Goal: Task Accomplishment & Management: Use online tool/utility

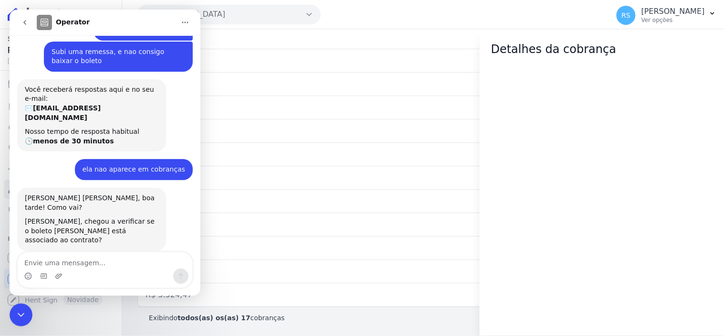
scroll to position [27, 0]
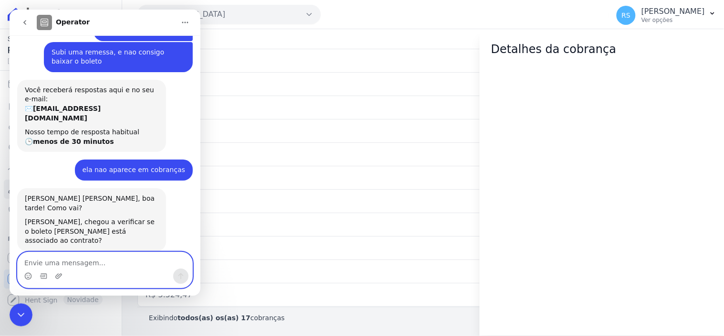
click at [124, 262] on textarea "Envie uma mensagem..." at bounding box center [104, 260] width 175 height 16
type textarea "está sim"
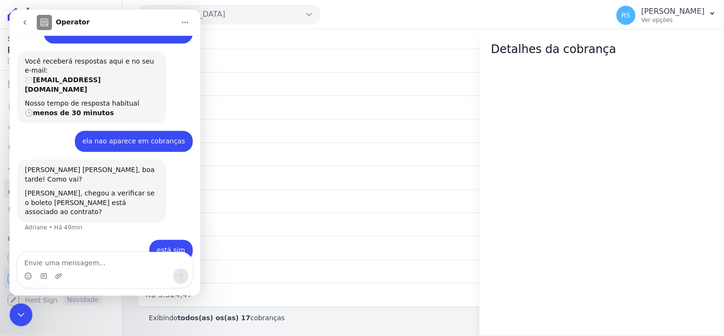
click at [17, 311] on icon "Encerramento do Messenger da Intercom" at bounding box center [20, 313] width 11 height 11
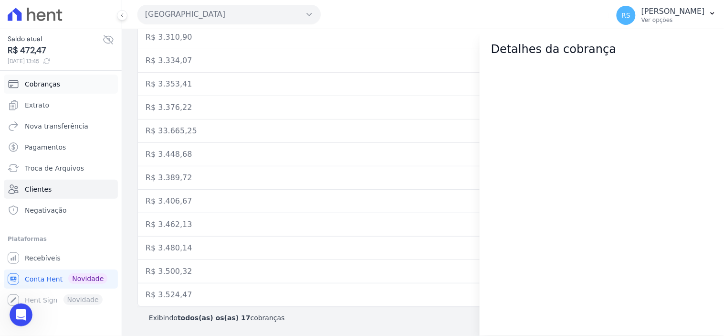
click at [83, 84] on link "Cobranças" at bounding box center [61, 83] width 114 height 19
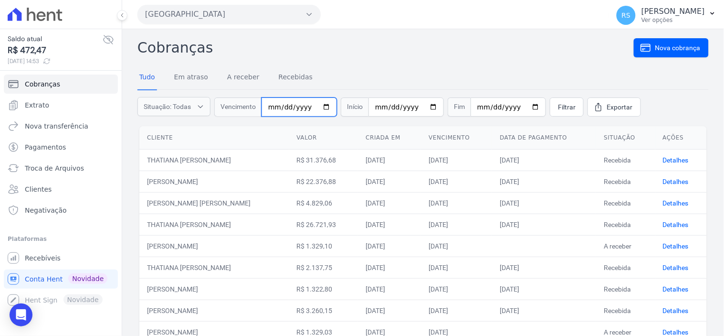
click at [273, 106] on input "date" at bounding box center [299, 106] width 75 height 19
click at [303, 104] on input "date" at bounding box center [299, 106] width 75 height 19
type input "2025-08-11"
click at [558, 108] on span "Filtrar" at bounding box center [567, 107] width 18 height 10
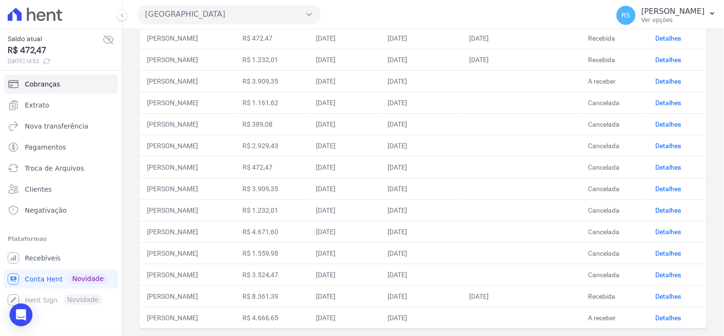
scroll to position [254, 0]
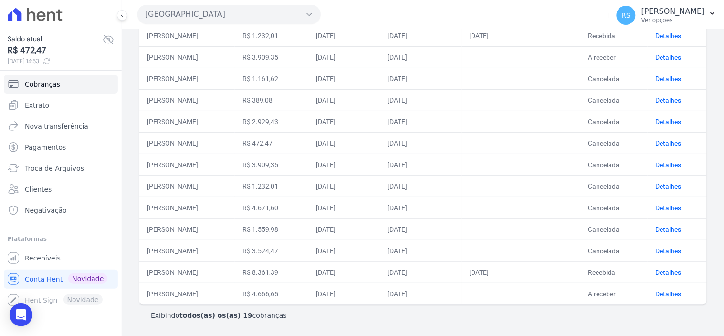
drag, startPoint x: 243, startPoint y: 249, endPoint x: 147, endPoint y: 246, distance: 97.0
click at [147, 246] on td "VITOR ALVES RODRIGUES ROSA" at bounding box center [186, 250] width 95 height 21
copy td "VITOR ALVES RODRIGUES ROSA"
click at [57, 87] on link "Cobranças" at bounding box center [61, 83] width 114 height 19
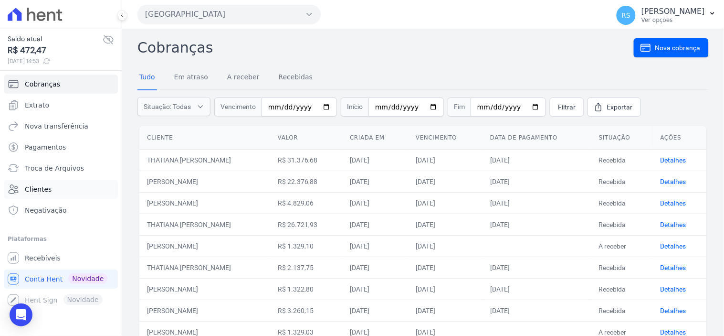
click at [64, 191] on link "Clientes" at bounding box center [61, 188] width 114 height 19
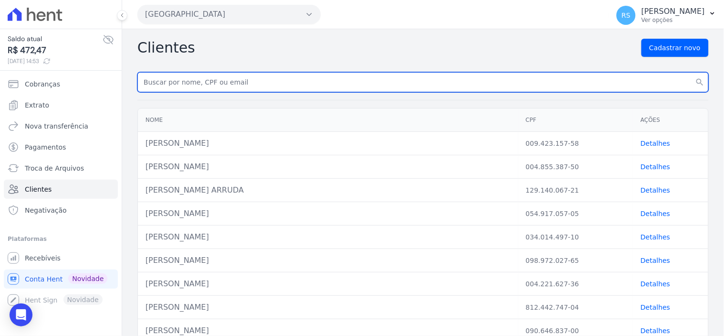
click at [241, 84] on input "text" at bounding box center [422, 82] width 571 height 20
paste input "VITOR ALVES RODRIGUES ROSA"
type input "VITOR ALVES RODRIGUES ROSA"
click at [242, 89] on input "VITOR ALVES RODRIGUES ROSA" at bounding box center [422, 82] width 571 height 20
click at [692, 72] on button "search" at bounding box center [700, 82] width 17 height 20
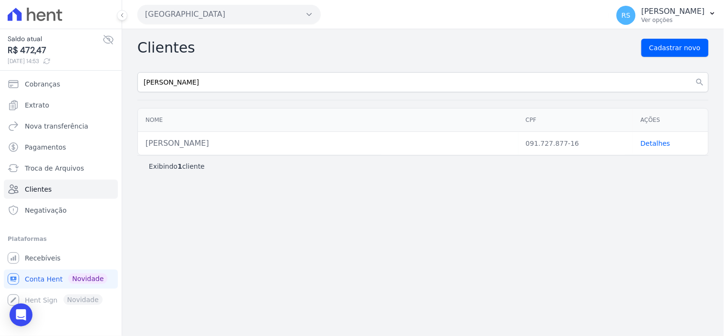
click at [650, 142] on link "Detalhes" at bounding box center [656, 143] width 30 height 8
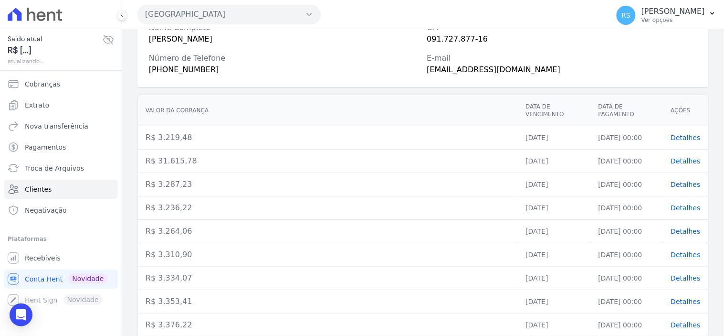
scroll to position [288, 0]
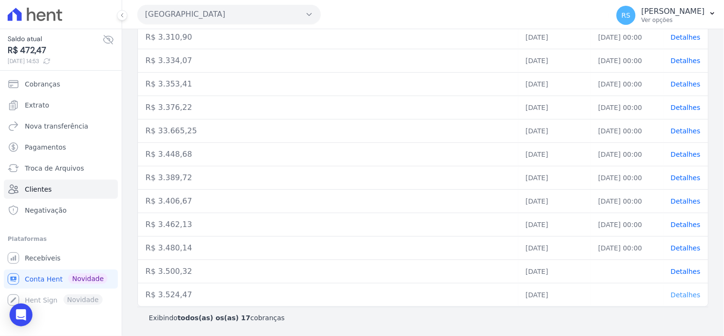
click at [687, 294] on span "Detalhes" at bounding box center [686, 295] width 30 height 8
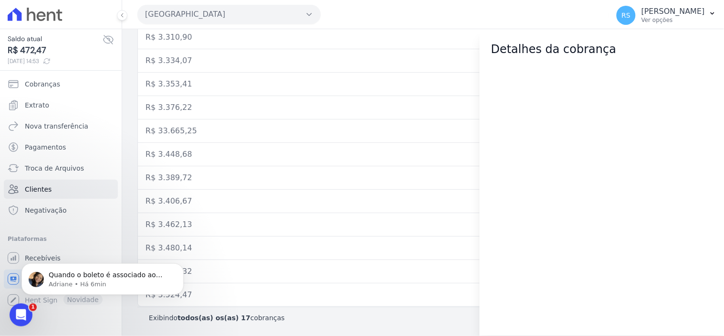
scroll to position [0, 0]
click at [20, 313] on icon "Abertura do Messenger da Intercom" at bounding box center [21, 314] width 16 height 16
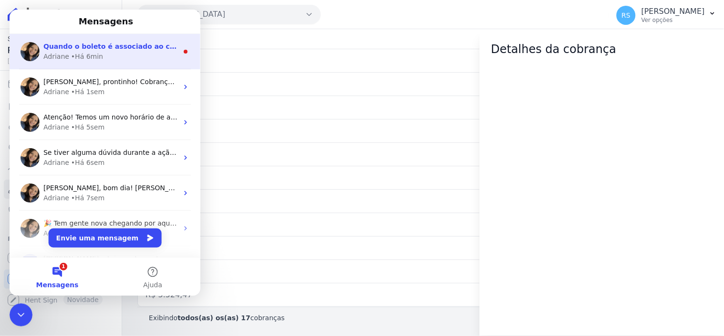
click at [112, 53] on div "Adriane • Há 6min" at bounding box center [110, 56] width 135 height 10
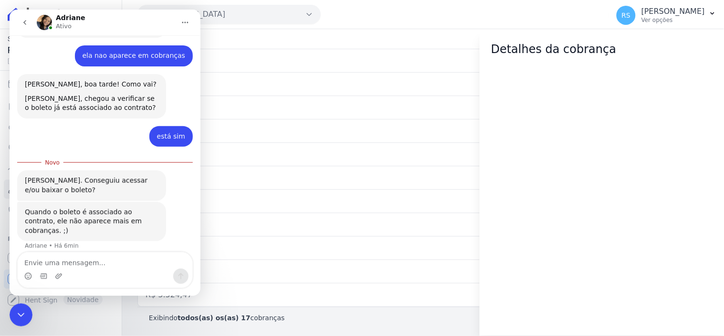
scroll to position [140, 0]
type textarea "e ele aparece onde?"
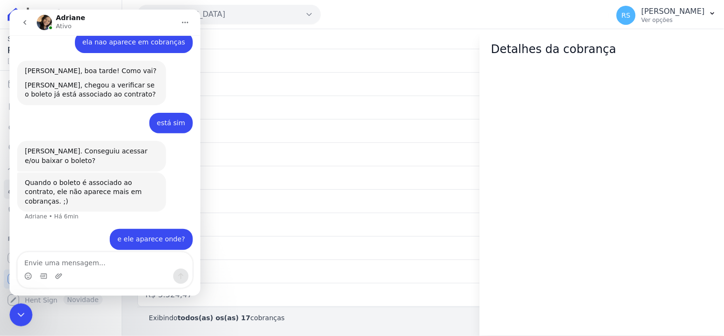
scroll to position [153, 0]
click at [14, 315] on div "Encerramento do Messenger da Intercom" at bounding box center [20, 314] width 23 height 23
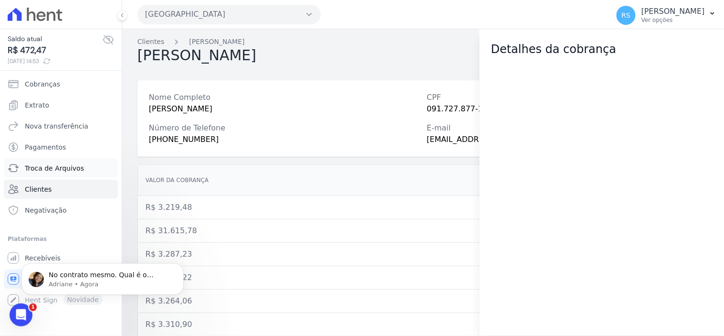
scroll to position [190, 0]
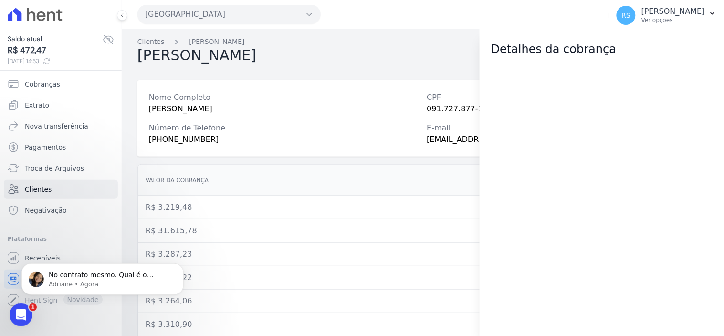
click at [20, 316] on icon "Abertura do Messenger da Intercom" at bounding box center [21, 314] width 16 height 16
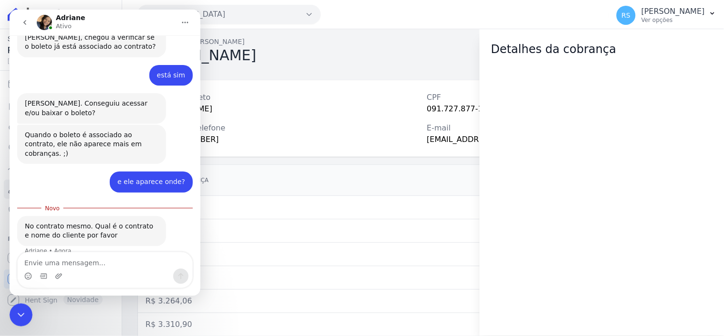
scroll to position [207, 0]
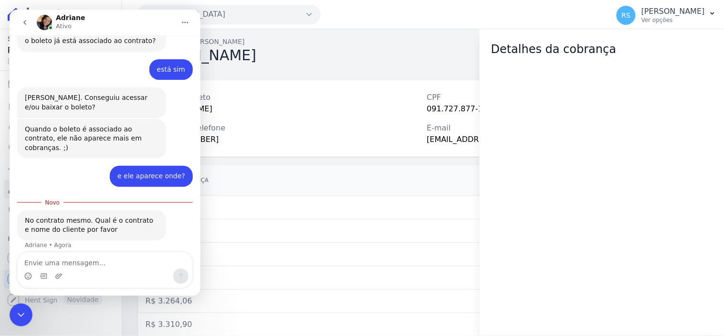
drag, startPoint x: 113, startPoint y: 260, endPoint x: 148, endPoint y: 264, distance: 35.1
click at [113, 260] on textarea "Envie uma mensagem..." at bounding box center [104, 260] width 175 height 16
type textarea "no caso , eu subi a remessa"
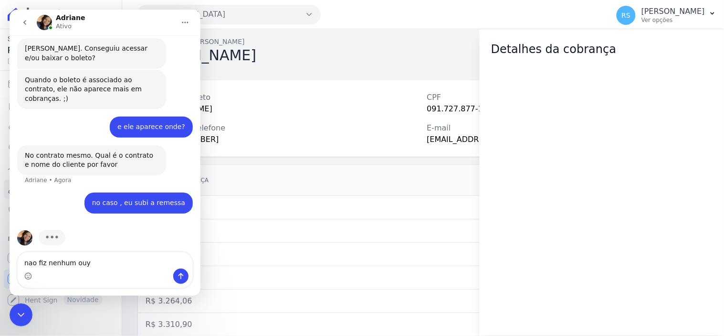
scroll to position [255, 0]
type textarea "nao fiz nenhum outro processo"
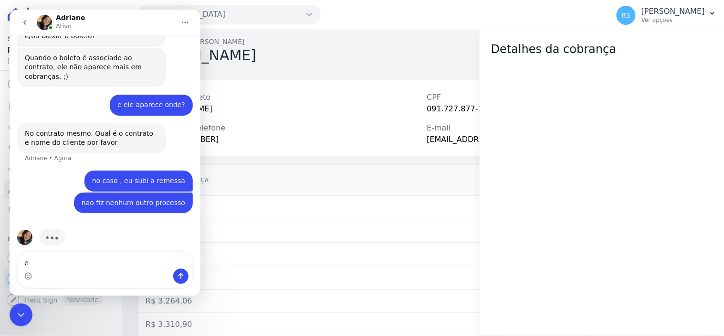
scroll to position [277, 0]
type textarea "ele ja vincula no contrato do cliente?"
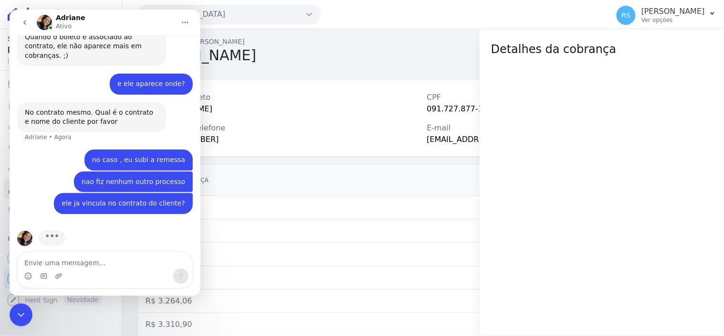
scroll to position [263, 0]
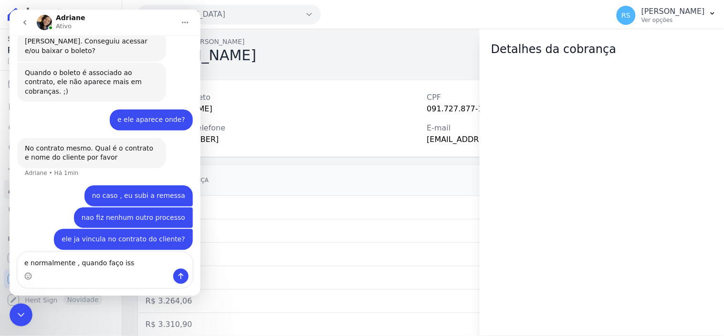
type textarea "e normalmente , quando faço isso"
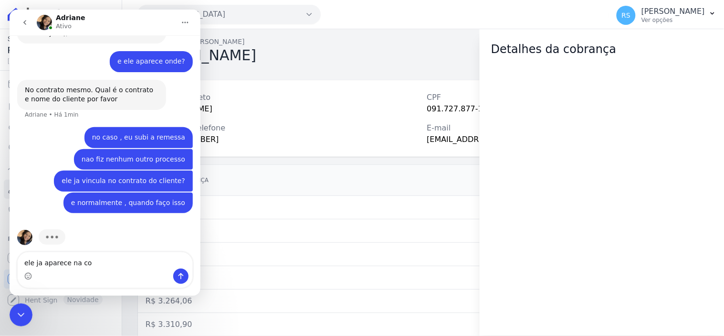
scroll to position [321, 0]
type textarea "ele ja aparece na cobrança"
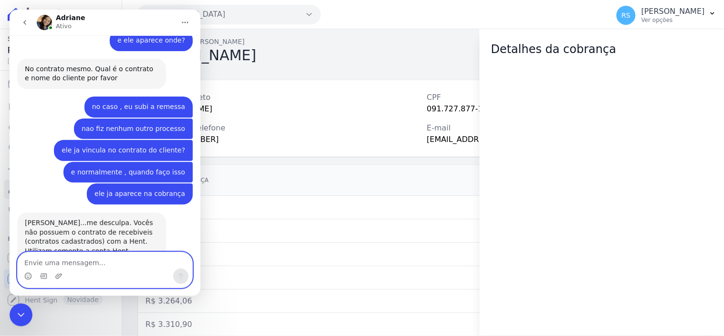
scroll to position [419, 0]
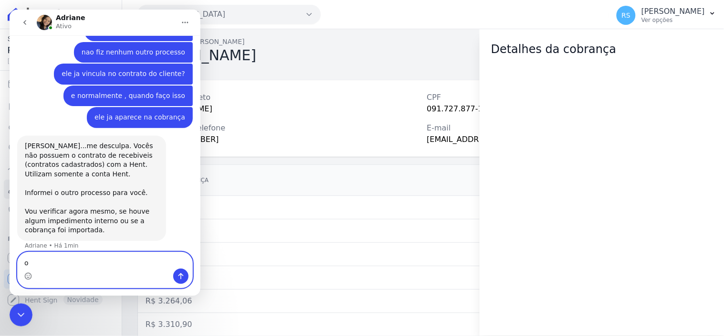
type textarea "ok"
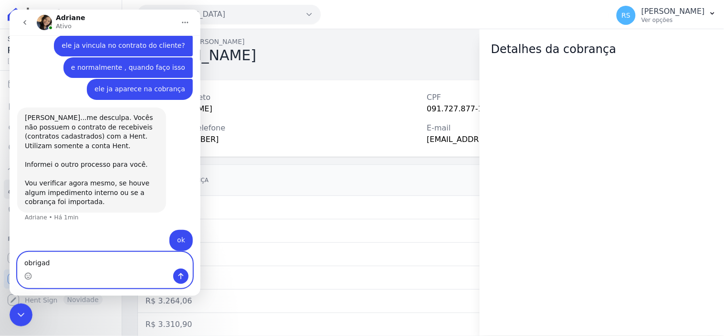
type textarea "obrigada"
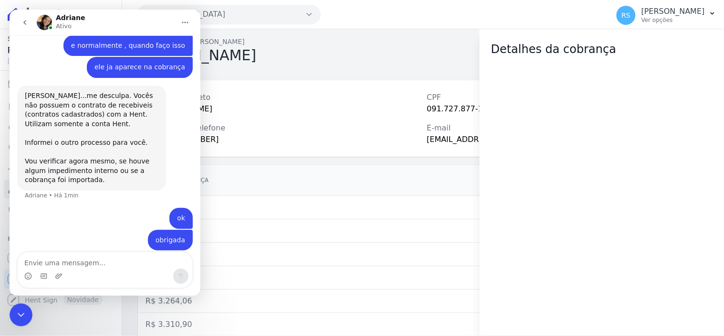
click at [19, 314] on icon "Encerramento do Messenger da Intercom" at bounding box center [20, 313] width 11 height 11
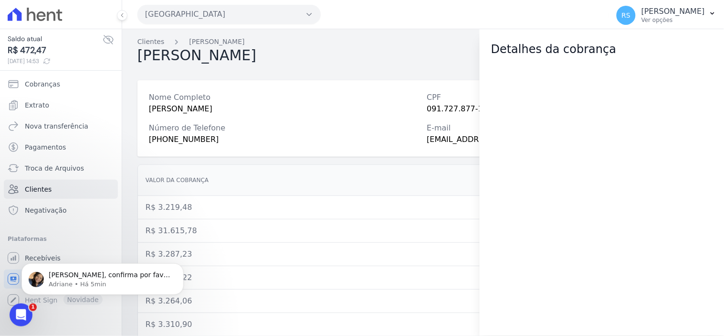
scroll to position [0, 0]
click at [25, 322] on div "Abertura do Messenger da Intercom" at bounding box center [21, 314] width 32 height 32
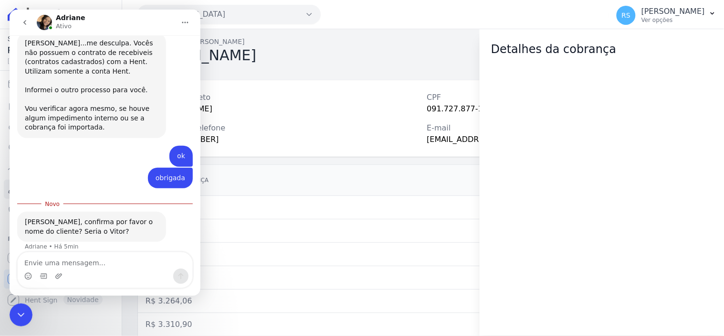
scroll to position [522, 0]
drag, startPoint x: 110, startPoint y: 260, endPoint x: 105, endPoint y: 259, distance: 5.4
click at [109, 260] on textarea "Envie uma mensagem..." at bounding box center [104, 260] width 175 height 16
type textarea "ISSO"
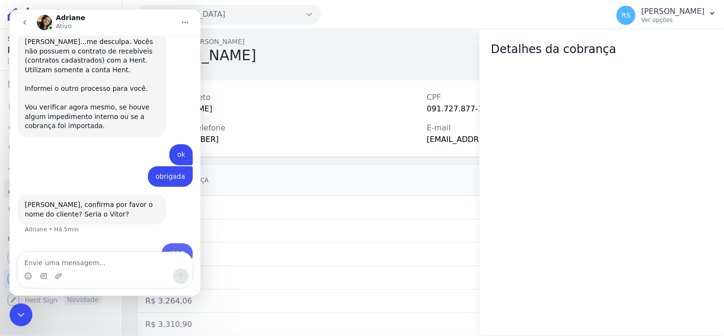
scroll to position [535, 0]
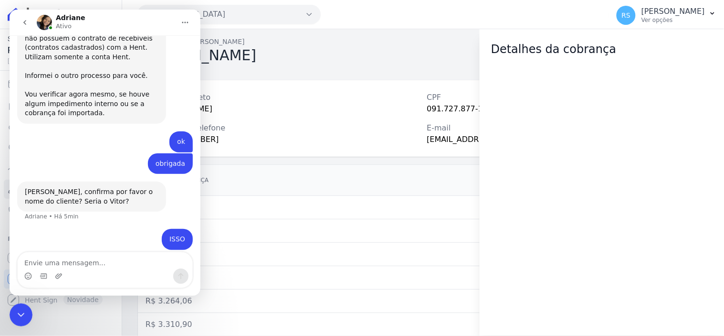
click at [22, 21] on icon "go back" at bounding box center [25, 22] width 8 height 8
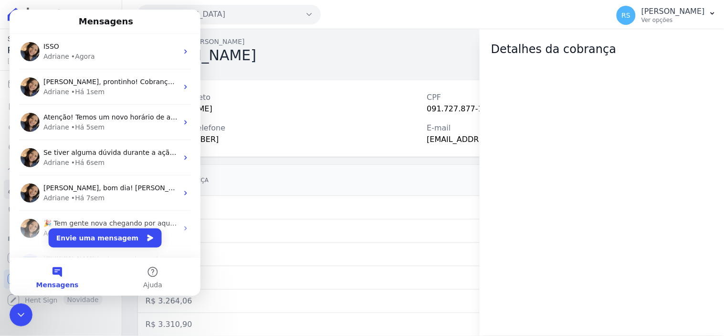
scroll to position [0, 0]
click at [331, 44] on nav "Clientes Vitor Rosa" at bounding box center [422, 42] width 571 height 10
click at [378, 11] on div "Estação Nogueira Genesis Empreendimentos Estação Nogueira Estação Nogueira 3 Ap…" at bounding box center [371, 15] width 468 height 30
click at [15, 318] on icon "Encerramento do Messenger da Intercom" at bounding box center [20, 313] width 11 height 11
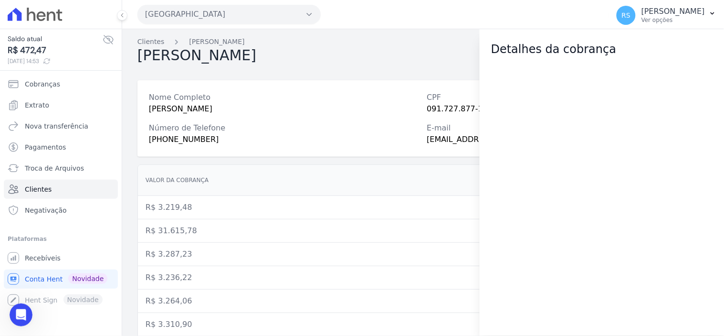
click at [22, 310] on icon "Abertura do Messenger da Intercom" at bounding box center [21, 314] width 16 height 16
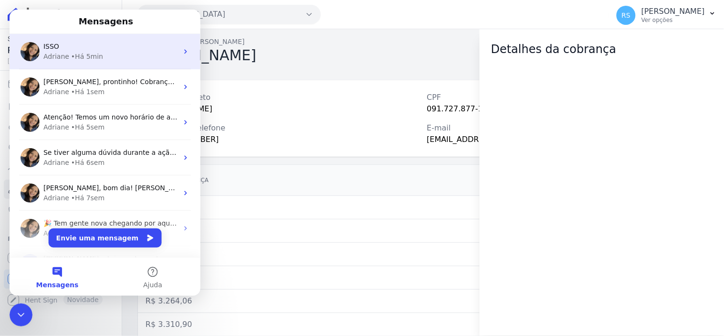
click at [107, 46] on div "ISSO" at bounding box center [110, 46] width 135 height 10
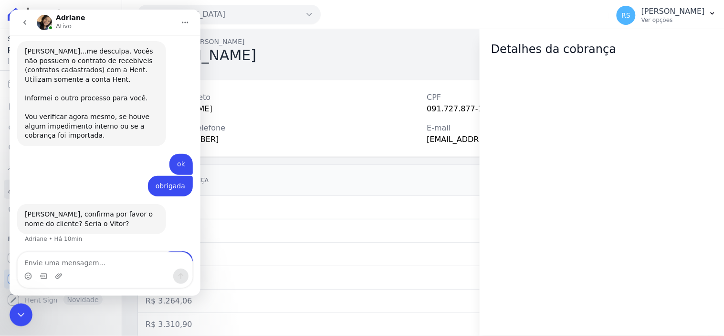
scroll to position [535, 0]
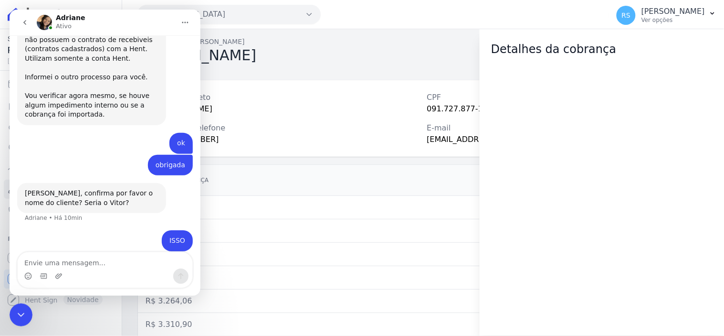
click at [289, 221] on td "R$ 31.615,78" at bounding box center [328, 230] width 380 height 23
click at [7, 317] on div "Saldo atual R$ 472,47 11/08/2025, 14:53 Cobranças Extrato Nova transferência Pa…" at bounding box center [61, 168] width 122 height 336
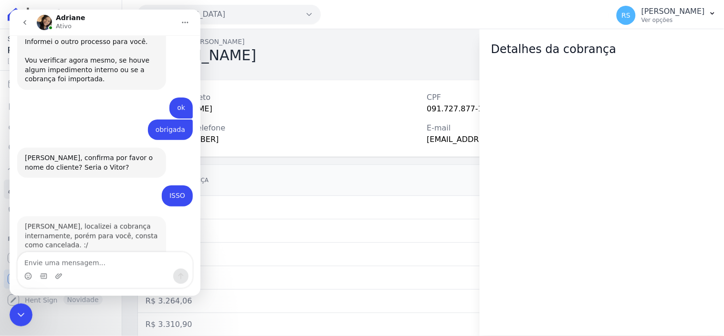
scroll to position [601, 0]
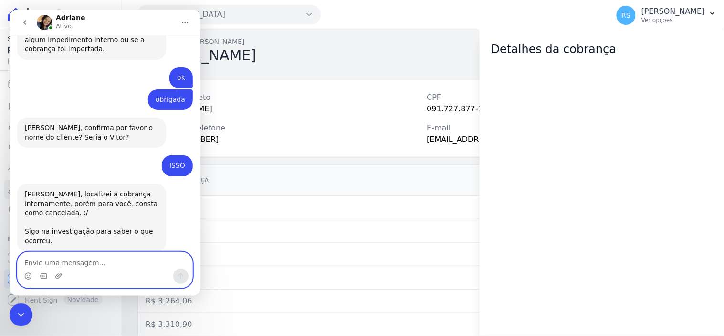
click at [82, 258] on textarea "Envie uma mensagem..." at bounding box center [104, 260] width 175 height 16
type textarea "E"
type textarea "o"
type textarea "eu gerei outra remessa"
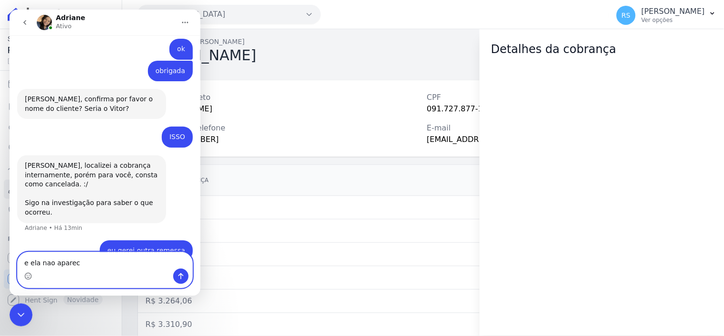
type textarea "e ela nao aparece"
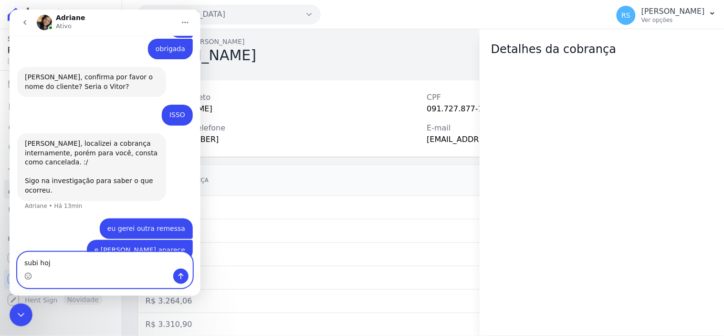
type textarea "subi hoje"
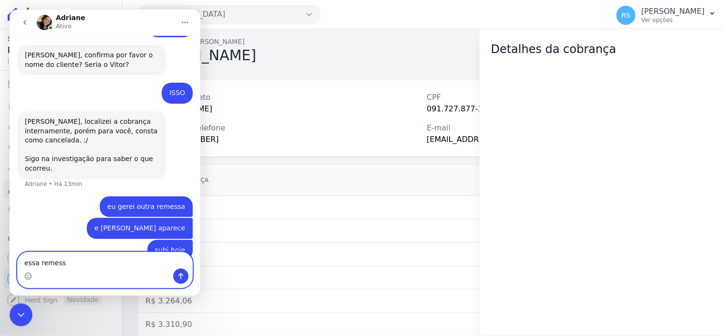
type textarea "essa remessa"
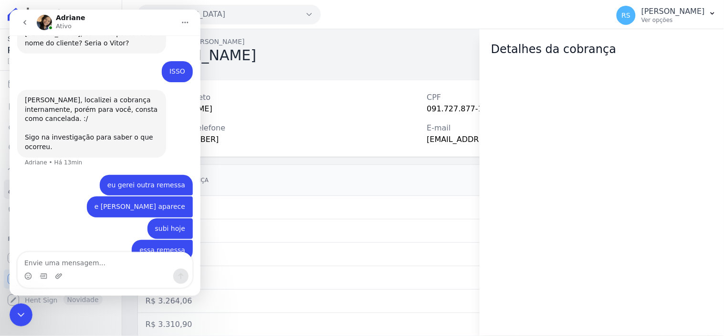
click at [9, 312] on div "Saldo atual R$ 472,47 11/08/2025, 14:53 Cobranças Extrato Nova transferência Pa…" at bounding box center [61, 168] width 122 height 336
click at [23, 314] on icon "Encerramento do Messenger da Intercom" at bounding box center [20, 313] width 11 height 11
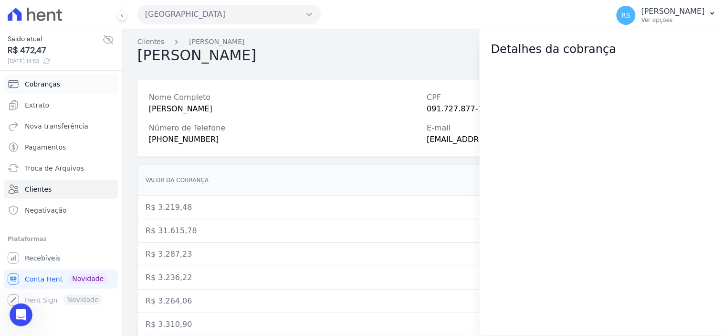
click at [77, 82] on link "Cobranças" at bounding box center [61, 83] width 114 height 19
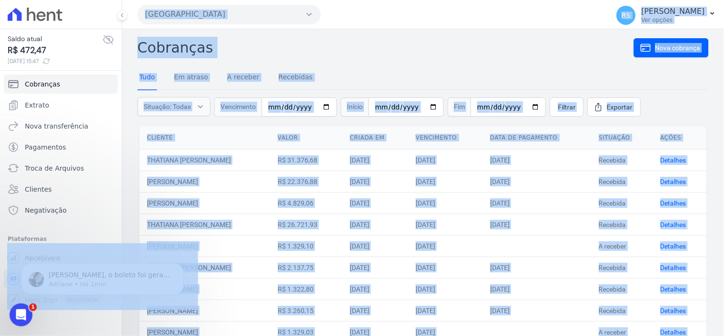
drag, startPoint x: 42, startPoint y: 619, endPoint x: 31, endPoint y: 314, distance: 305.2
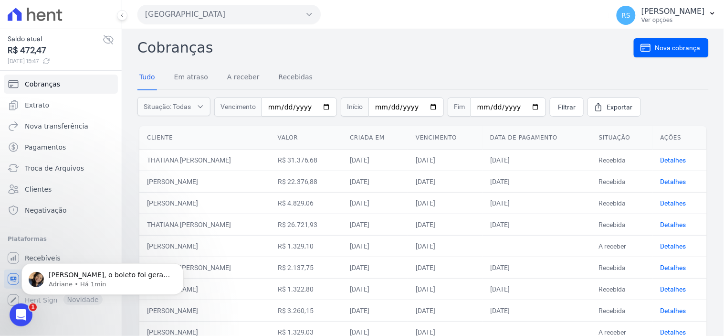
click at [22, 308] on div "Abertura do Messenger da Intercom" at bounding box center [21, 314] width 32 height 32
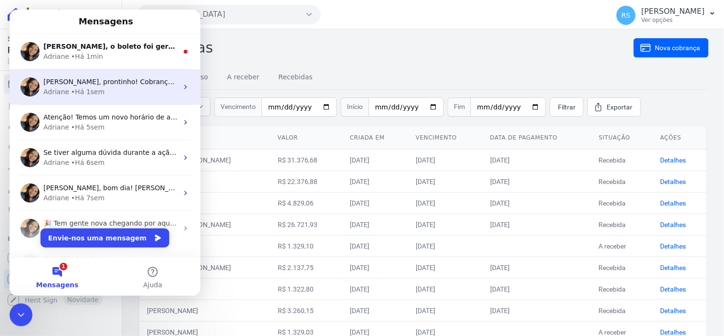
click at [108, 73] on div "Renato, prontinho! Cobranças em duplicidade foram canceladas. ; ) Adriane • Há …" at bounding box center [104, 86] width 191 height 35
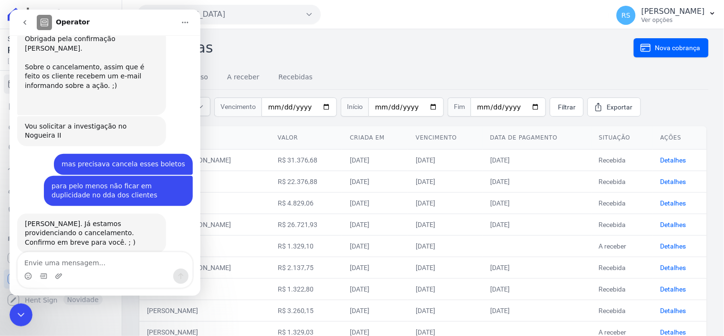
scroll to position [847, 0]
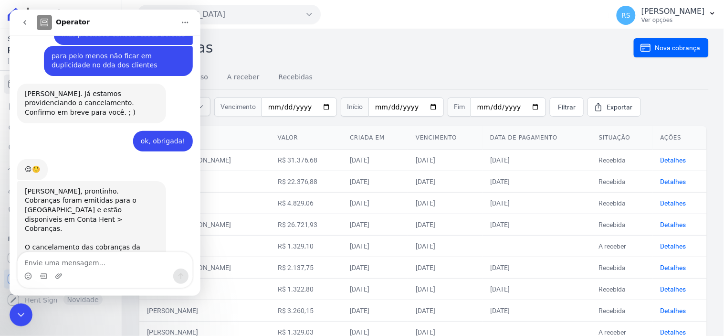
click at [13, 310] on div "Encerramento do Messenger da Intercom" at bounding box center [20, 314] width 23 height 23
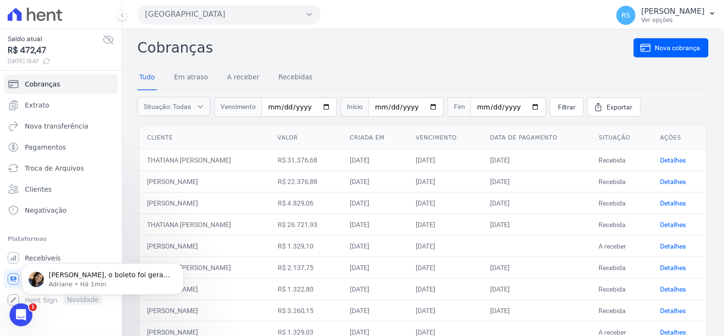
scroll to position [0, 0]
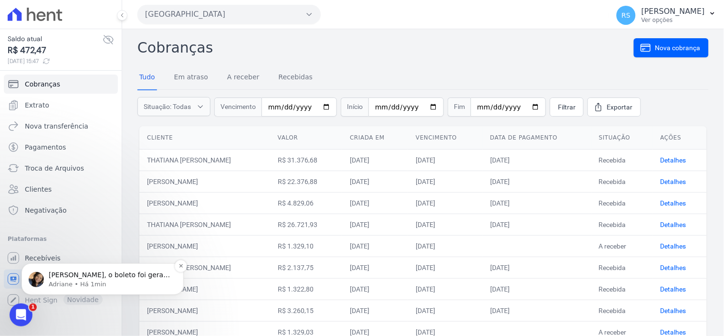
click at [77, 266] on div "Renato, o boleto foi gerado e esta disponivel, porém foi associado ao contrato …" at bounding box center [102, 279] width 162 height 32
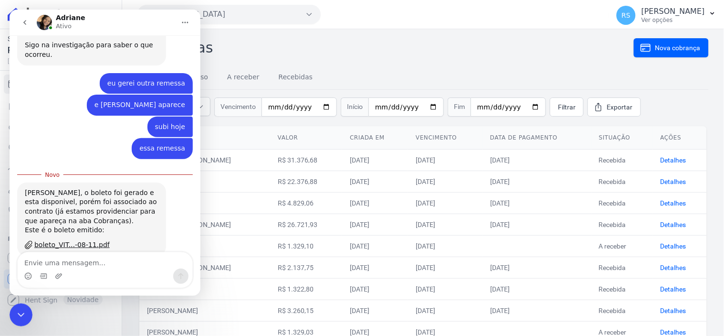
scroll to position [792, 0]
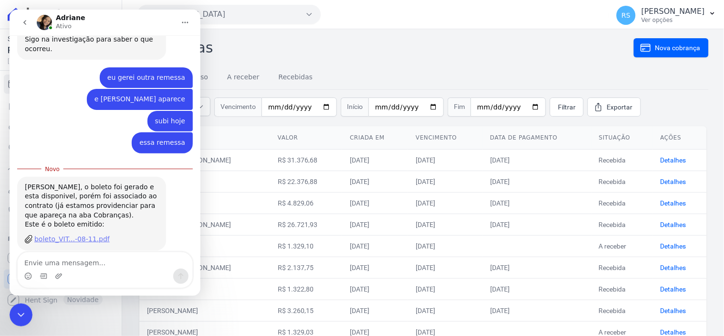
click at [80, 233] on div "boleto_VIT...-08-11.pdf" at bounding box center [71, 238] width 75 height 10
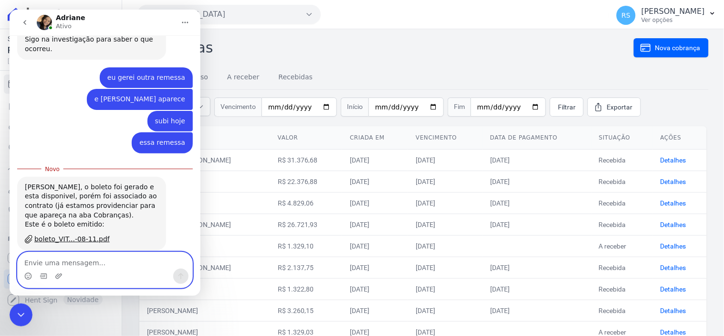
click at [74, 264] on textarea "Envie uma mensagem..." at bounding box center [104, 260] width 175 height 16
type textarea "entendi"
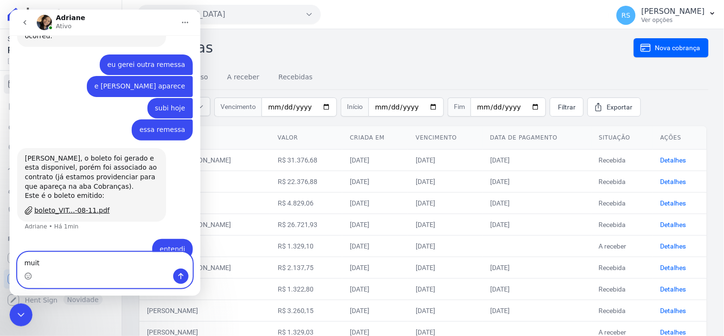
scroll to position [804, 0]
type textarea "muito obrigada"
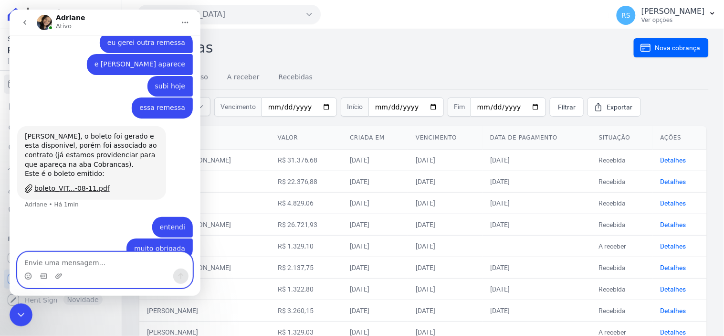
scroll to position [826, 0]
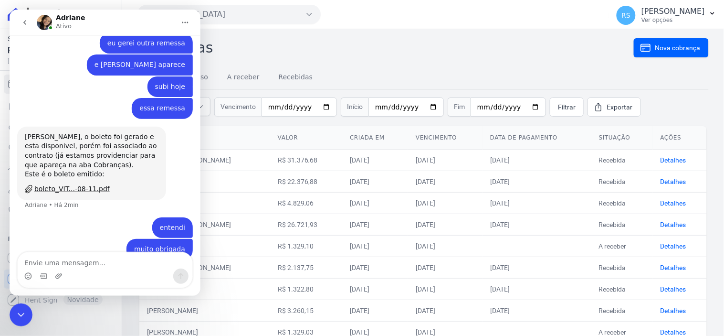
click at [20, 317] on icon "Encerramento do Messenger da Intercom" at bounding box center [20, 313] width 11 height 11
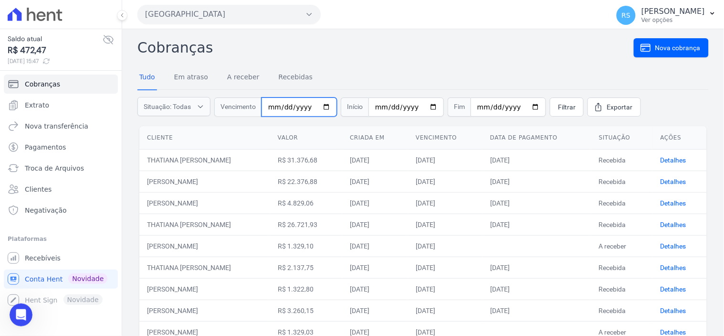
click at [277, 108] on input "date" at bounding box center [299, 106] width 75 height 19
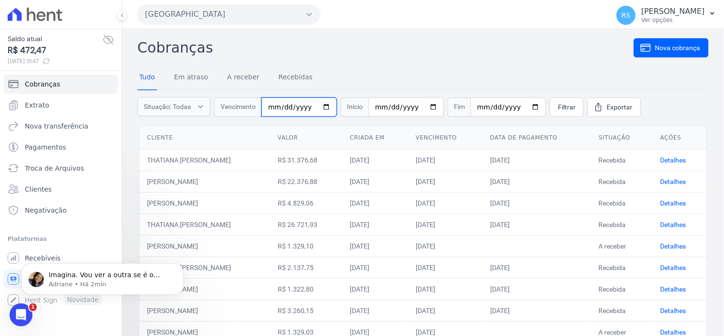
scroll to position [0, 0]
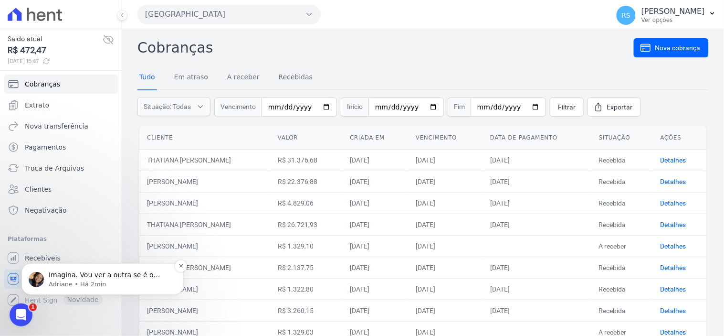
click at [73, 280] on p "Adriane • Há 2min" at bounding box center [110, 283] width 123 height 9
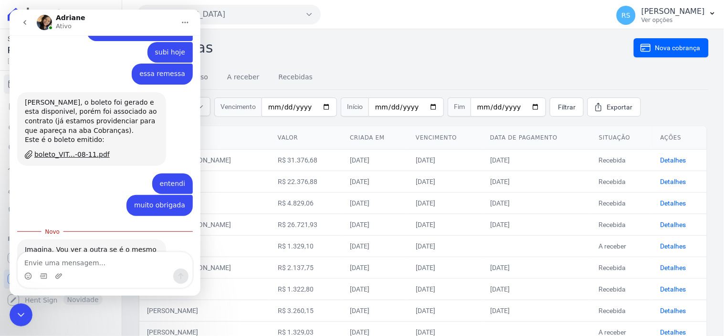
scroll to position [870, 0]
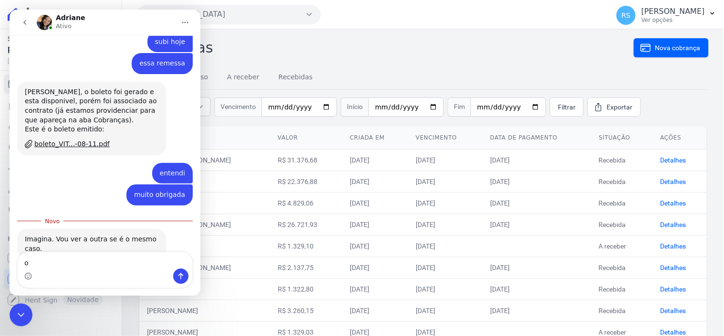
type textarea "ok"
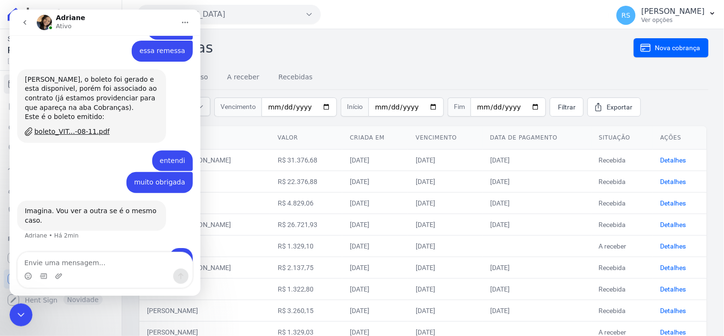
scroll to position [882, 0]
click at [21, 316] on icon "Encerramento do Messenger da Intercom" at bounding box center [20, 313] width 11 height 11
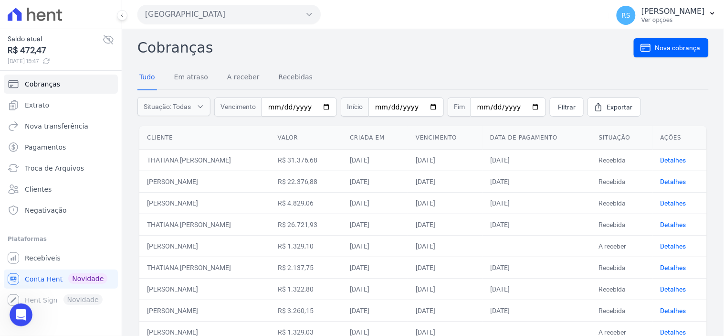
click at [225, 6] on button "[GEOGRAPHIC_DATA]" at bounding box center [228, 14] width 183 height 19
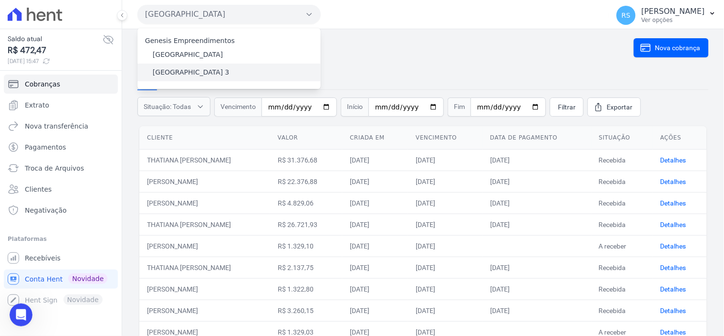
click at [228, 73] on div "[GEOGRAPHIC_DATA] 3" at bounding box center [228, 72] width 183 height 18
click at [187, 74] on label "[GEOGRAPHIC_DATA] 3" at bounding box center [191, 72] width 77 height 10
click at [0, 0] on input "[GEOGRAPHIC_DATA] 3" at bounding box center [0, 0] width 0 height 0
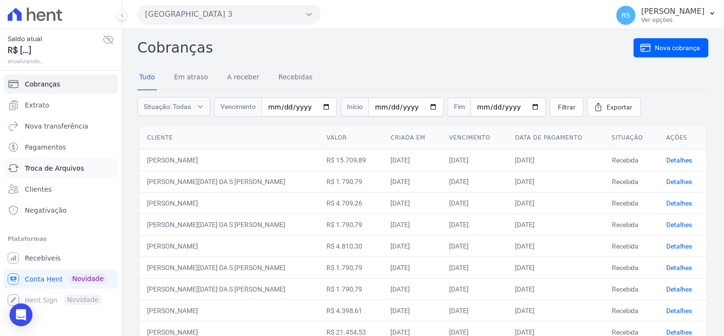
click at [55, 166] on span "Troca de Arquivos" at bounding box center [54, 168] width 59 height 10
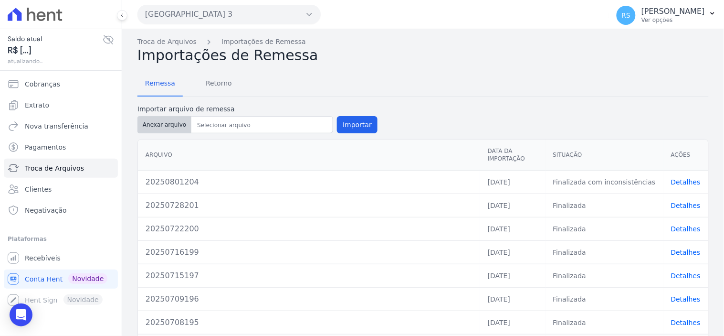
click at [160, 127] on button "Anexar arquivo" at bounding box center [164, 124] width 54 height 17
type input "20250811206"
click at [346, 125] on button "Importar" at bounding box center [357, 124] width 41 height 17
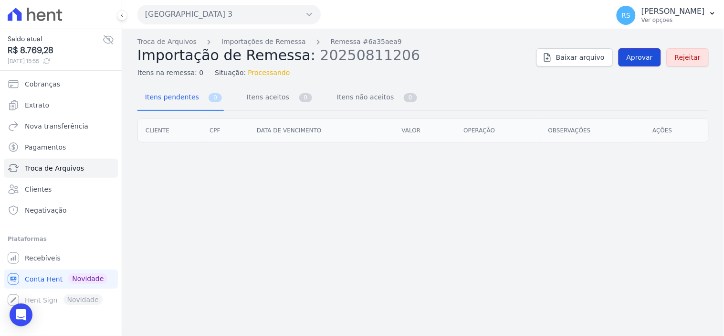
click at [637, 54] on span "Aprovar" at bounding box center [640, 58] width 26 height 10
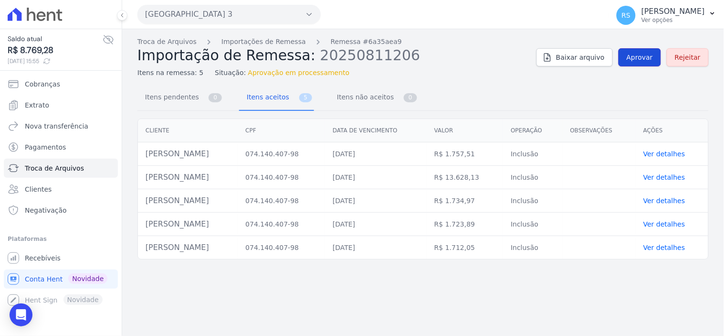
click at [638, 56] on span "Aprovar" at bounding box center [640, 58] width 26 height 10
click at [644, 63] on link "Aprovar" at bounding box center [640, 57] width 42 height 18
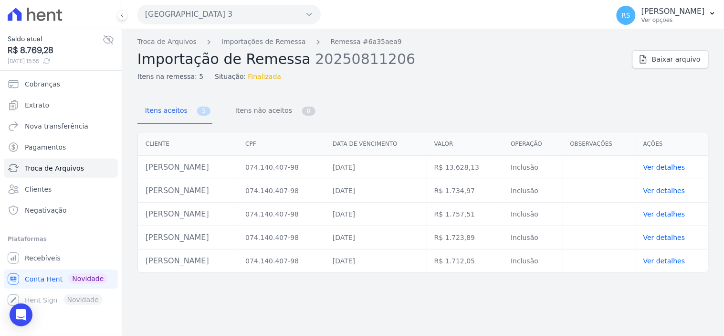
click at [668, 165] on link "Ver detalhes" at bounding box center [665, 167] width 42 height 8
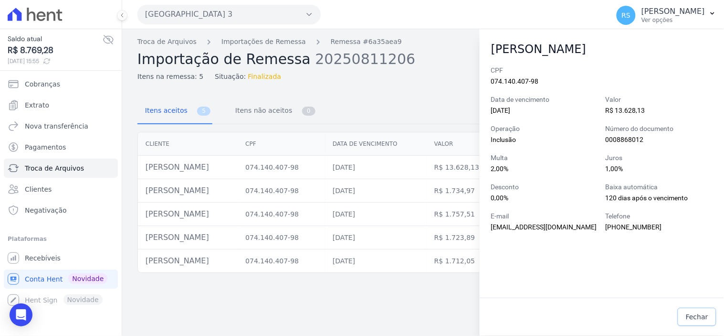
click at [704, 321] on span "Fechar" at bounding box center [697, 317] width 22 height 10
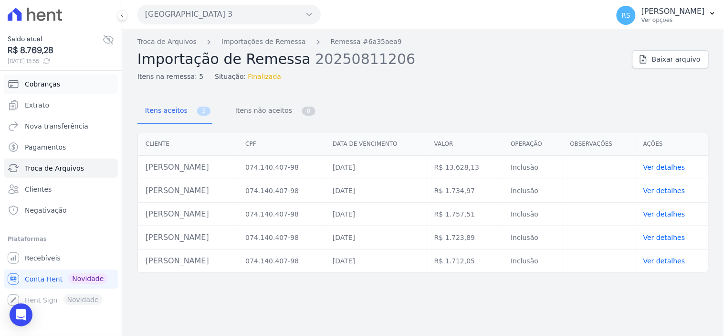
click at [74, 86] on link "Cobranças" at bounding box center [61, 83] width 114 height 19
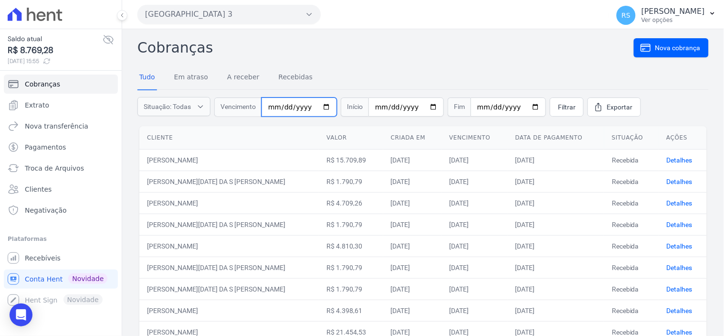
click at [274, 106] on input "date" at bounding box center [299, 106] width 75 height 19
type input "[DATE]"
click at [558, 108] on span "Filtrar" at bounding box center [567, 107] width 18 height 10
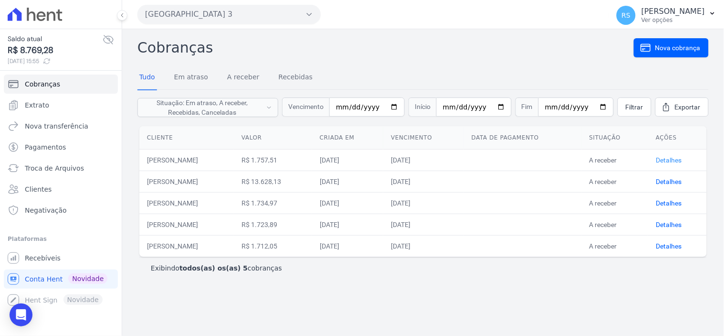
click at [674, 161] on link "Detalhes" at bounding box center [669, 160] width 26 height 8
